Goal: Task Accomplishment & Management: Complete application form

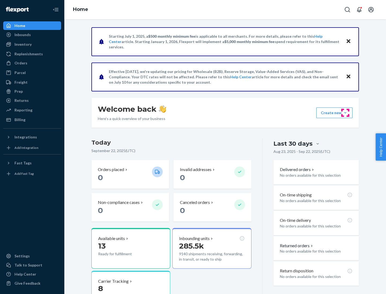
click at [345, 113] on button "Create new Create new inbound Create new order Create new product" at bounding box center [334, 113] width 36 height 11
click at [32, 35] on div "Inbounds" at bounding box center [32, 34] width 57 height 7
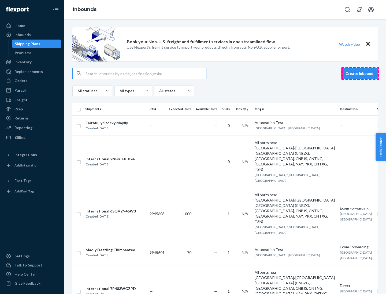
click at [360, 74] on button "Create inbound" at bounding box center [359, 73] width 37 height 11
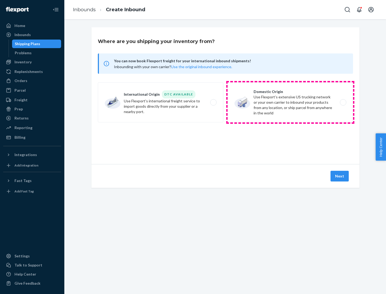
click at [290, 103] on label "Domestic Origin Use Flexport’s extensive US trucking network or your own carrie…" at bounding box center [289, 102] width 125 height 40
click at [342, 103] on input "Domestic Origin Use Flexport’s extensive US trucking network or your own carrie…" at bounding box center [343, 102] width 3 height 3
radio input "true"
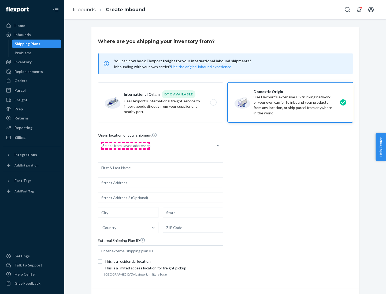
click at [125, 146] on div "Select from saved addresses" at bounding box center [126, 145] width 48 height 5
click at [103, 146] on input "Select from saved addresses" at bounding box center [102, 145] width 1 height 5
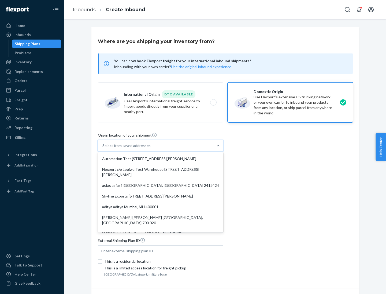
scroll to position [2, 0]
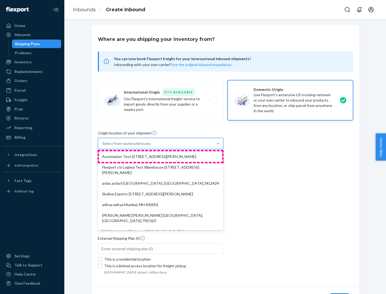
click at [160, 157] on div "Automation Test [STREET_ADDRESS][PERSON_NAME]" at bounding box center [160, 157] width 123 height 11
click at [103, 146] on input "option Automation Test [STREET_ADDRESS][PERSON_NAME]. 9 results available. Use …" at bounding box center [102, 143] width 1 height 5
type input "Automation Test"
type input "9th Floor"
type input "[GEOGRAPHIC_DATA]"
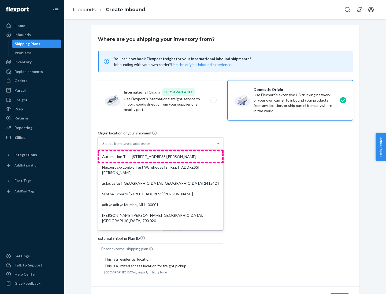
type input "CA"
type input "94104"
type input "[STREET_ADDRESS][PERSON_NAME]"
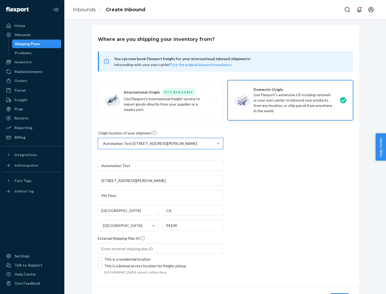
scroll to position [31, 0]
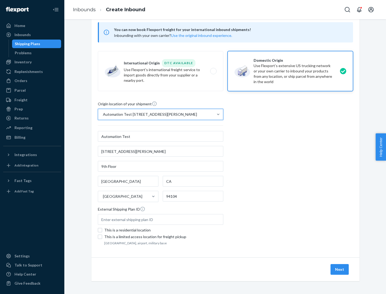
click at [339, 270] on button "Next" at bounding box center [339, 270] width 18 height 11
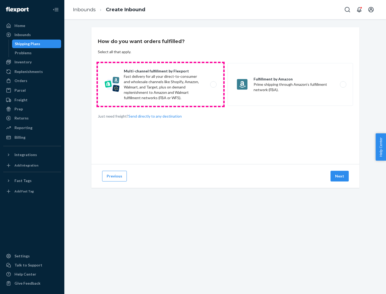
click at [160, 85] on label "Multi-channel fulfillment by Flexport Fast delivery for all your direct-to-cons…" at bounding box center [160, 84] width 125 height 43
click at [213, 85] on input "Multi-channel fulfillment by Flexport Fast delivery for all your direct-to-cons…" at bounding box center [214, 84] width 3 height 3
radio input "true"
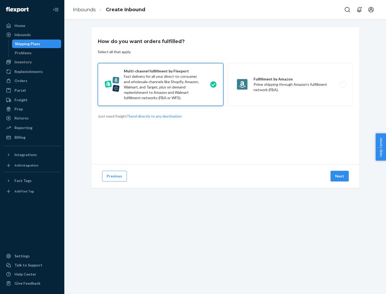
click at [339, 176] on button "Next" at bounding box center [339, 176] width 18 height 11
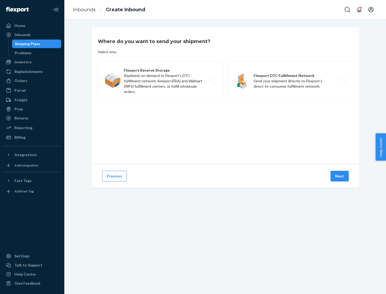
click at [290, 81] on label "Flexport DTC Fulfillment Network Send your shipment directly to Flexport's dire…" at bounding box center [289, 81] width 125 height 40
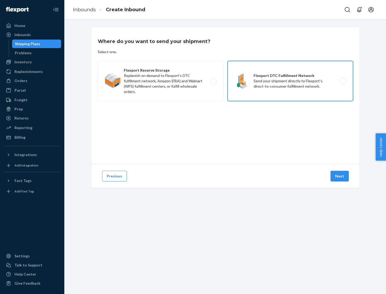
click at [342, 81] on input "Flexport DTC Fulfillment Network Send your shipment directly to Flexport's dire…" at bounding box center [343, 81] width 3 height 3
radio input "true"
click at [339, 176] on button "Next" at bounding box center [339, 176] width 18 height 11
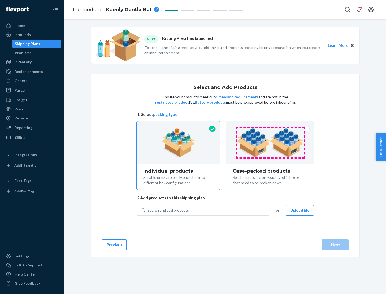
click at [270, 143] on img at bounding box center [269, 142] width 67 height 29
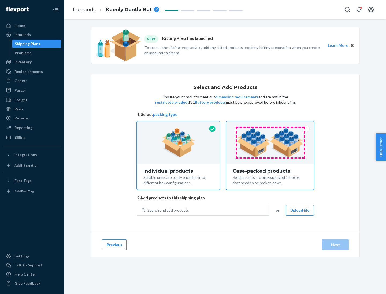
click at [270, 125] on input "Case-packed products Sellable units are pre-packaged in boxes that need to be b…" at bounding box center [269, 123] width 3 height 3
radio input "true"
radio input "false"
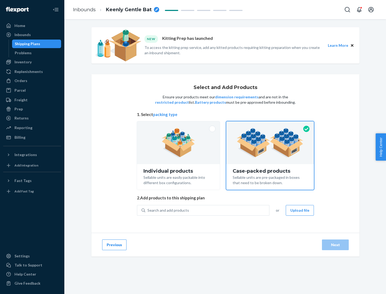
click at [207, 210] on div "Search and add products" at bounding box center [207, 211] width 124 height 10
click at [148, 210] on input "Search and add products" at bounding box center [147, 210] width 1 height 5
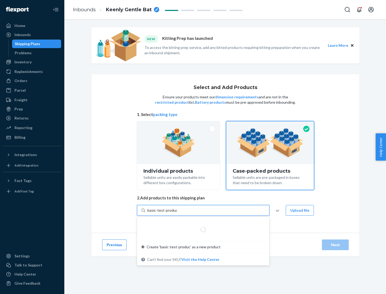
type input "basic-test-product-1"
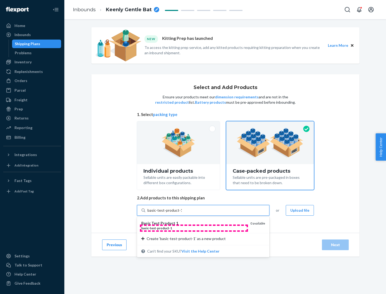
click at [194, 228] on div "basic - test - product - 1" at bounding box center [193, 228] width 105 height 5
click at [182, 213] on input "basic-test-product-1" at bounding box center [164, 210] width 34 height 5
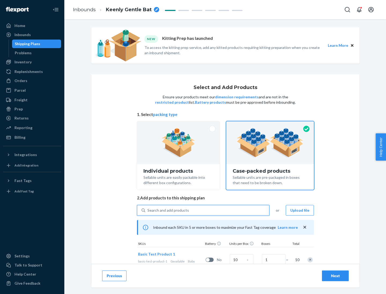
scroll to position [19, 0]
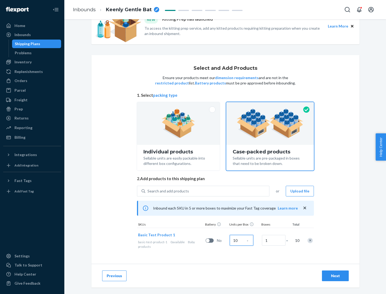
type input "10"
type input "7"
click at [335, 276] on div "Next" at bounding box center [335, 276] width 18 height 5
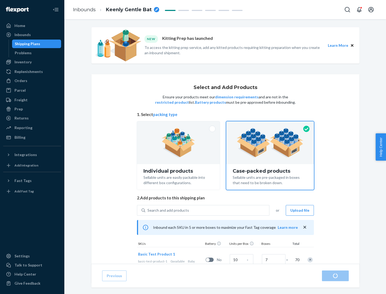
radio input "true"
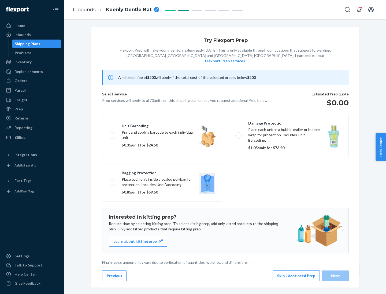
scroll to position [1, 0]
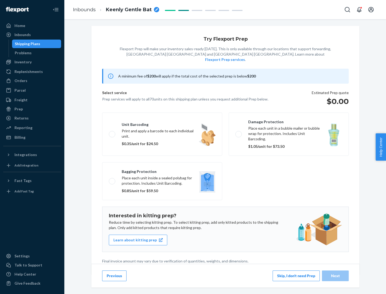
click at [162, 171] on label "Bagging protection Place each unit inside a sealed polybag for protection. Incl…" at bounding box center [162, 182] width 120 height 38
click at [112, 180] on input "Bagging protection Place each unit inside a sealed polybag for protection. Incl…" at bounding box center [110, 181] width 3 height 3
checkbox input "true"
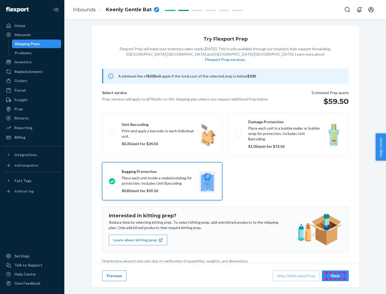
click at [335, 276] on div "Next" at bounding box center [335, 276] width 18 height 5
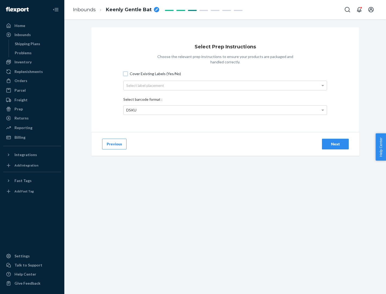
click at [125, 74] on input "Cover Existing Labels (Yes/No)" at bounding box center [125, 74] width 4 height 4
checkbox input "true"
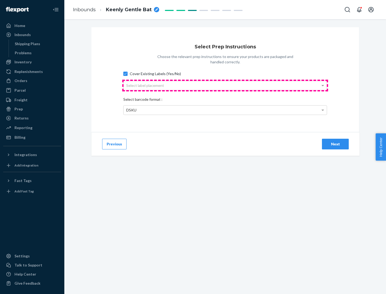
click at [225, 85] on div "Select label placement" at bounding box center [224, 85] width 203 height 9
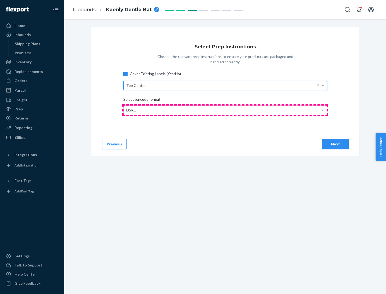
click at [225, 110] on div "DSKU" at bounding box center [224, 110] width 203 height 9
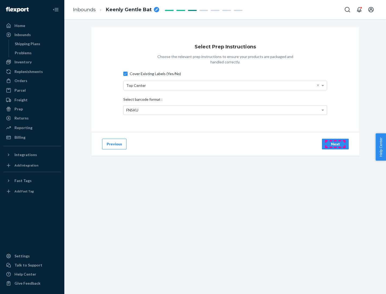
click at [335, 144] on div "Next" at bounding box center [335, 144] width 18 height 5
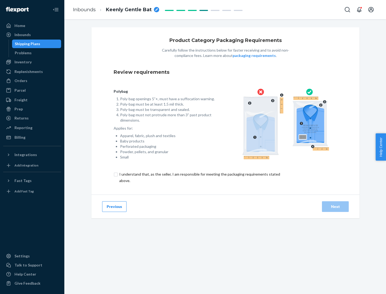
click at [199, 178] on input "checkbox" at bounding box center [203, 177] width 178 height 13
checkbox input "true"
click at [335, 207] on div "Next" at bounding box center [335, 206] width 18 height 5
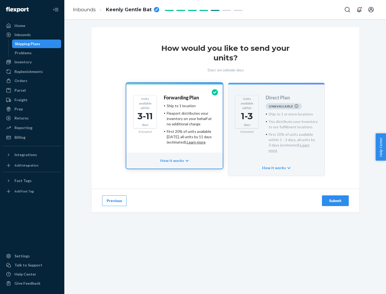
click at [182, 98] on h4 "Forwarding Plan" at bounding box center [181, 97] width 35 height 5
click at [335, 198] on div "Submit" at bounding box center [335, 200] width 18 height 5
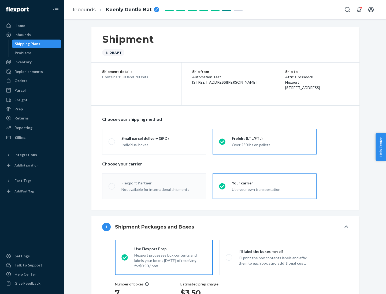
radio input "true"
radio input "false"
radio input "true"
radio input "false"
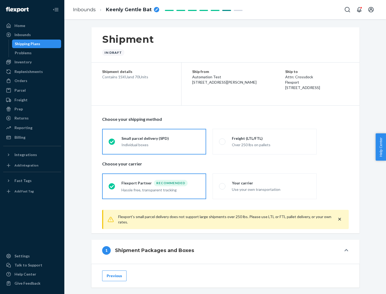
click at [264, 142] on div "Over 250 lbs on pallets" at bounding box center [271, 144] width 78 height 6
click at [222, 142] on input "Freight (LTL/FTL) Over 250 lbs on pallets" at bounding box center [220, 141] width 3 height 3
radio input "true"
radio input "false"
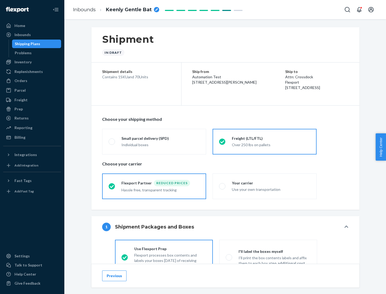
scroll to position [30, 0]
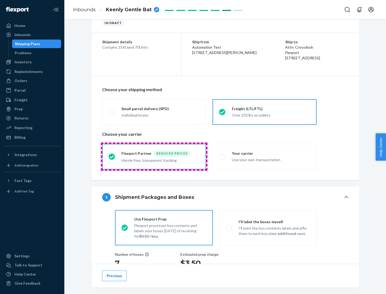
click at [154, 157] on div "Hassle free, transparent tracking" at bounding box center [160, 160] width 78 height 6
click at [112, 157] on input "Flexport Partner Reduced prices Hassle free, transparent tracking" at bounding box center [109, 156] width 3 height 3
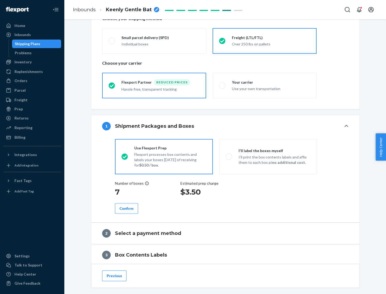
click at [268, 157] on p "I’ll print the box contents labels and affix them to each box at no additional …" at bounding box center [274, 160] width 72 height 11
click at [229, 157] on input "I'll label the boxes myself I’ll print the box contents labels and affix them t…" at bounding box center [226, 156] width 3 height 3
radio input "true"
radio input "false"
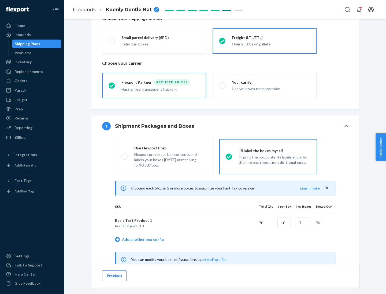
scroll to position [167, 0]
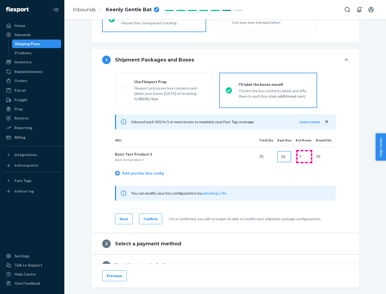
type input "10"
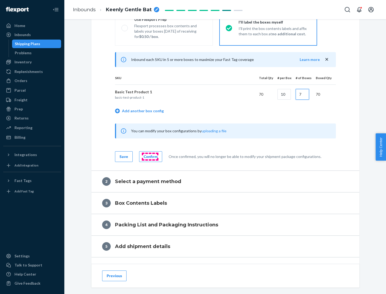
type input "7"
click at [150, 157] on div "Confirm" at bounding box center [151, 156] width 14 height 5
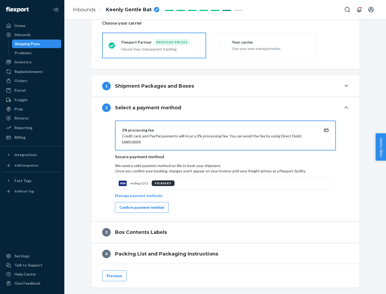
scroll to position [192, 0]
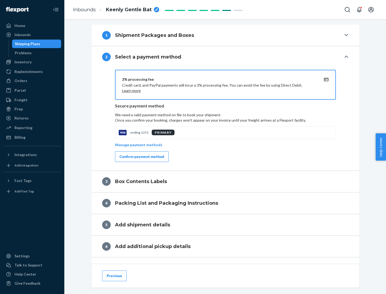
click at [141, 157] on div "Confirm payment method" at bounding box center [141, 156] width 44 height 5
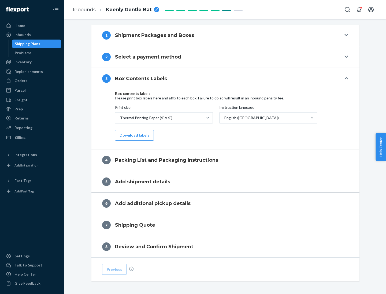
scroll to position [171, 0]
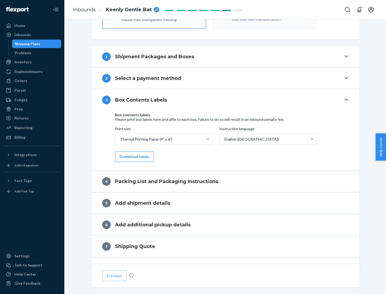
click at [133, 157] on button "Download labels" at bounding box center [134, 157] width 39 height 11
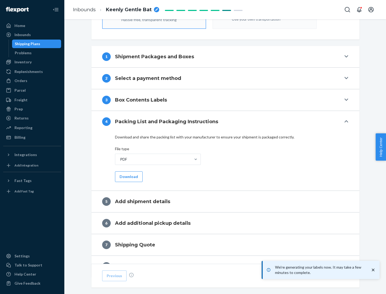
scroll to position [191, 0]
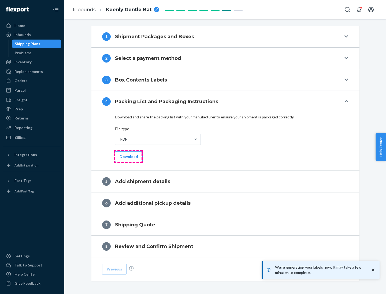
click at [128, 157] on button "Download" at bounding box center [129, 157] width 28 height 11
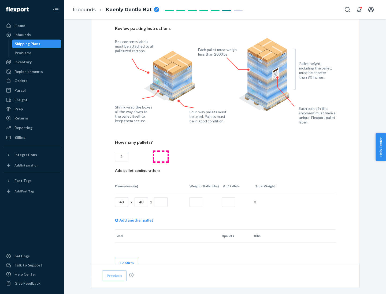
scroll to position [389, 0]
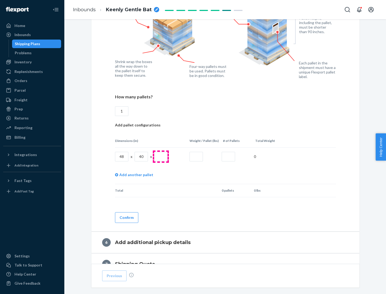
type input "1"
type input "40"
type input "200"
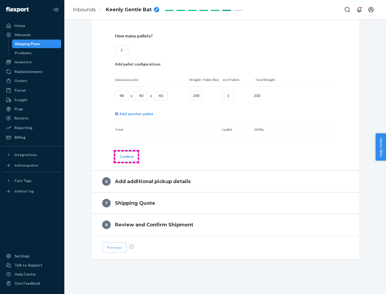
type input "1"
click at [126, 157] on button "Confirm" at bounding box center [126, 157] width 23 height 11
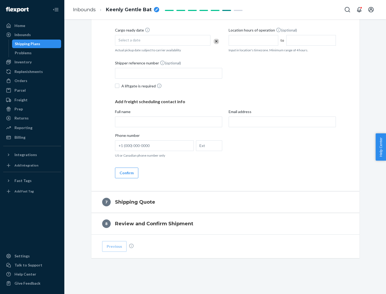
scroll to position [205, 0]
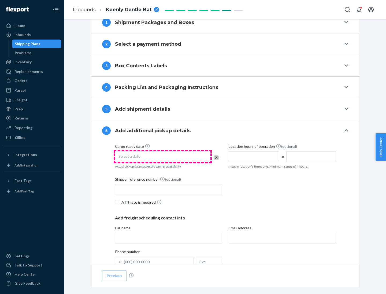
click at [163, 157] on div "Select a date" at bounding box center [162, 157] width 95 height 11
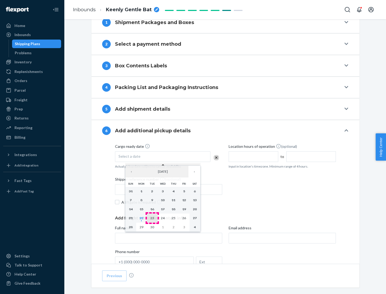
click at [152, 218] on abbr "23" at bounding box center [152, 218] width 4 height 4
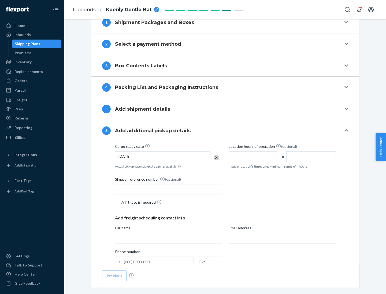
scroll to position [286, 0]
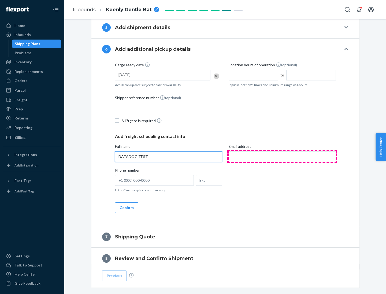
type input "DATADOG TEST"
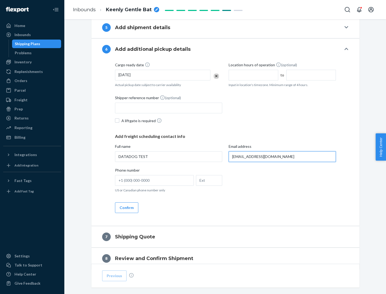
scroll to position [310, 0]
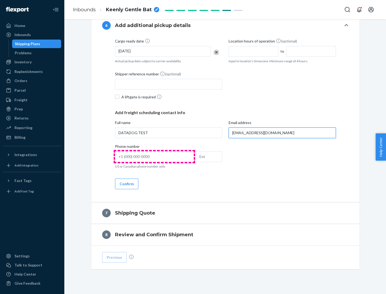
type input "[EMAIL_ADDRESS][DOMAIN_NAME]"
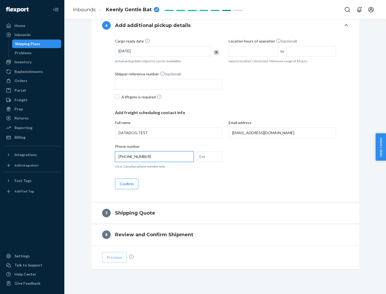
scroll to position [321, 0]
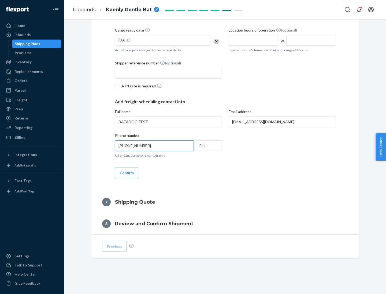
type input "[PHONE_NUMBER]"
click at [126, 173] on button "Confirm" at bounding box center [126, 173] width 23 height 11
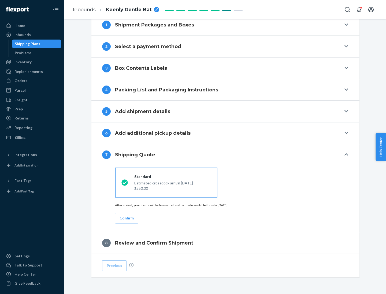
scroll to position [222, 0]
